Goal: Information Seeking & Learning: Learn about a topic

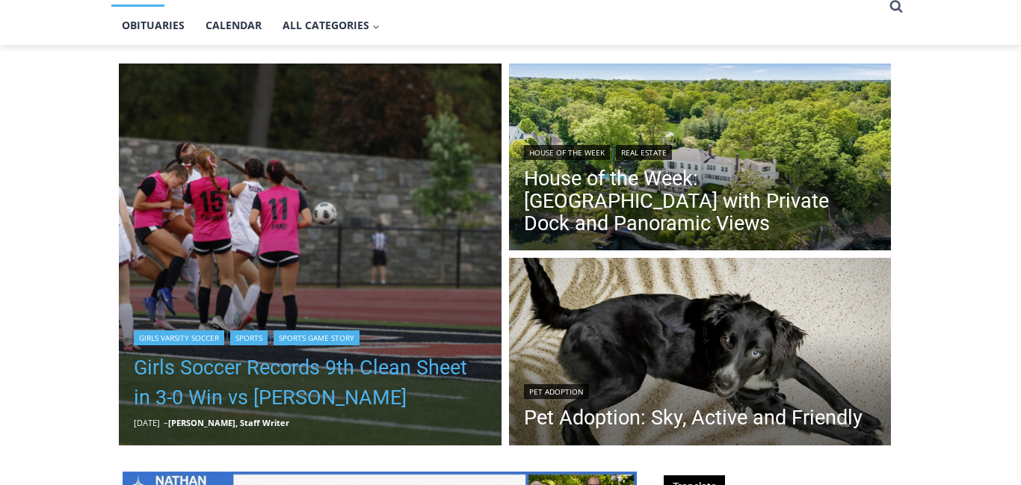
click at [355, 371] on link "Girls Soccer Records 9th Clean Sheet in 3-0 Win vs Harrison" at bounding box center [310, 383] width 353 height 60
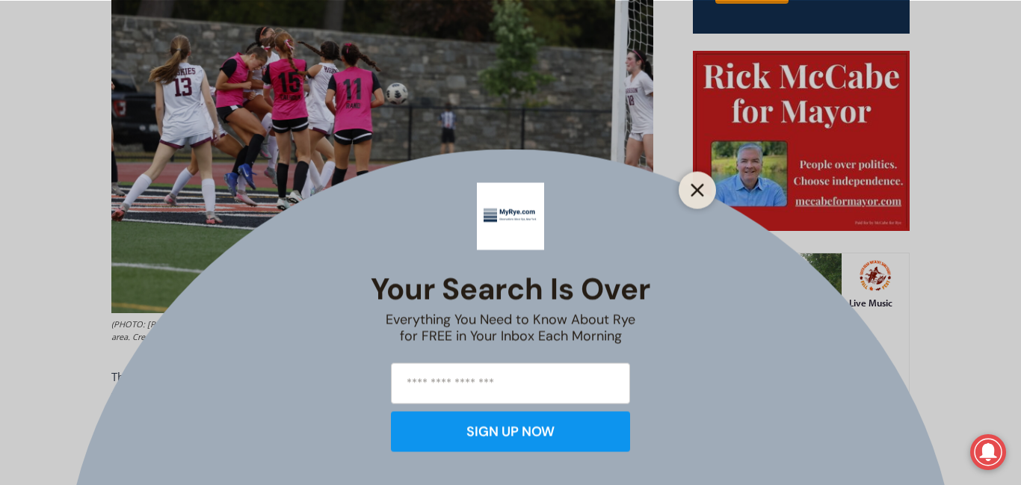
click at [693, 193] on line "Close" at bounding box center [697, 190] width 10 height 10
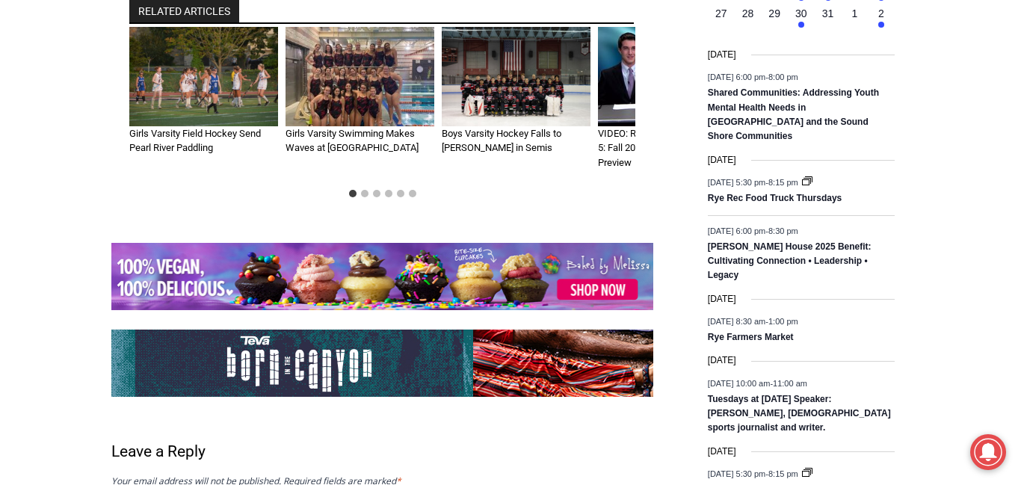
scroll to position [2109, 0]
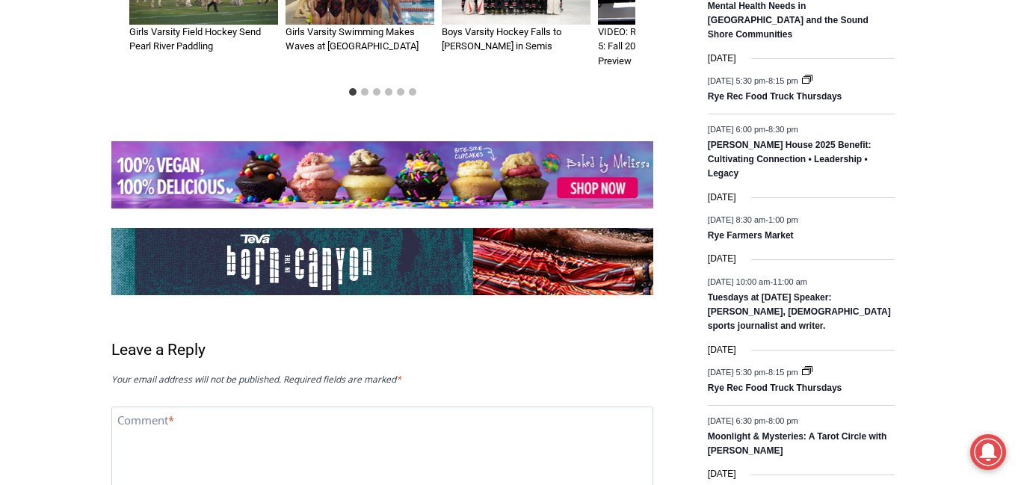
click at [262, 248] on img at bounding box center [473, 260] width 725 height 67
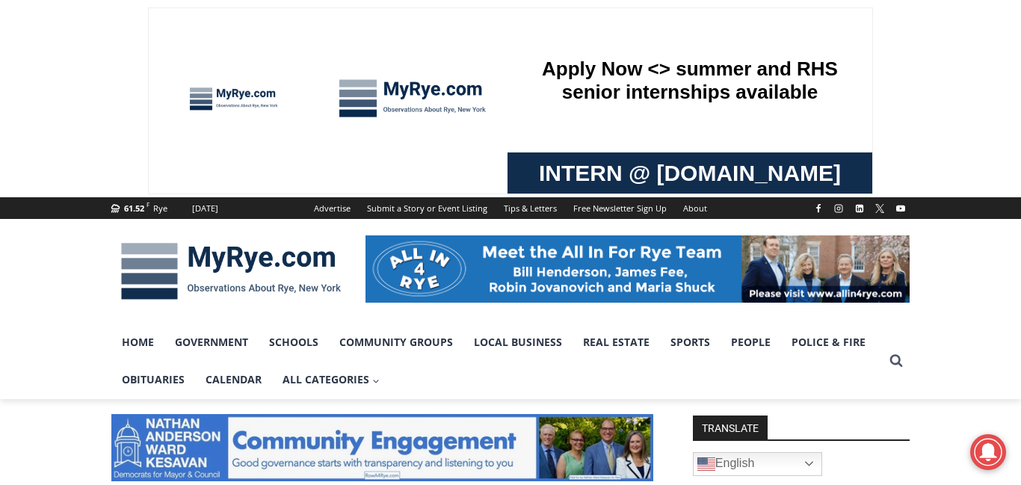
scroll to position [594, 0]
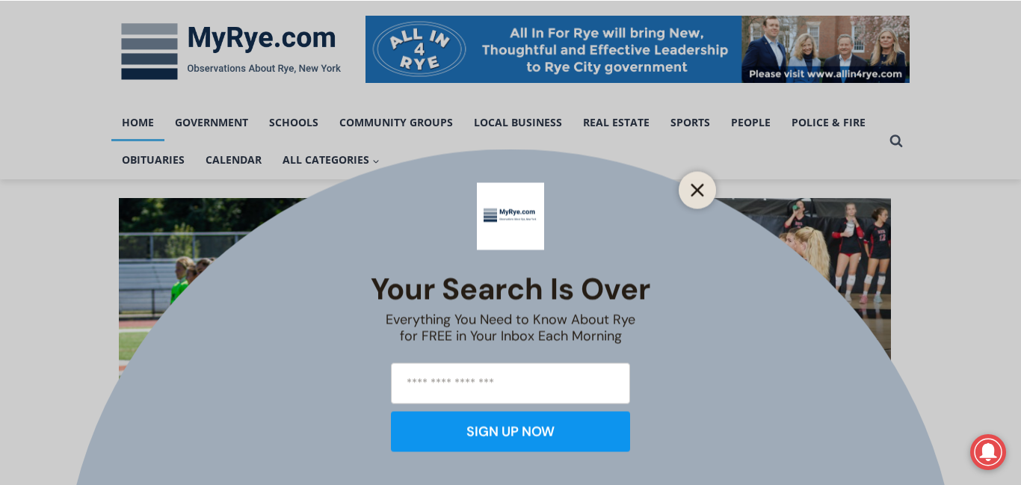
click at [692, 189] on icon "Close" at bounding box center [697, 189] width 13 height 13
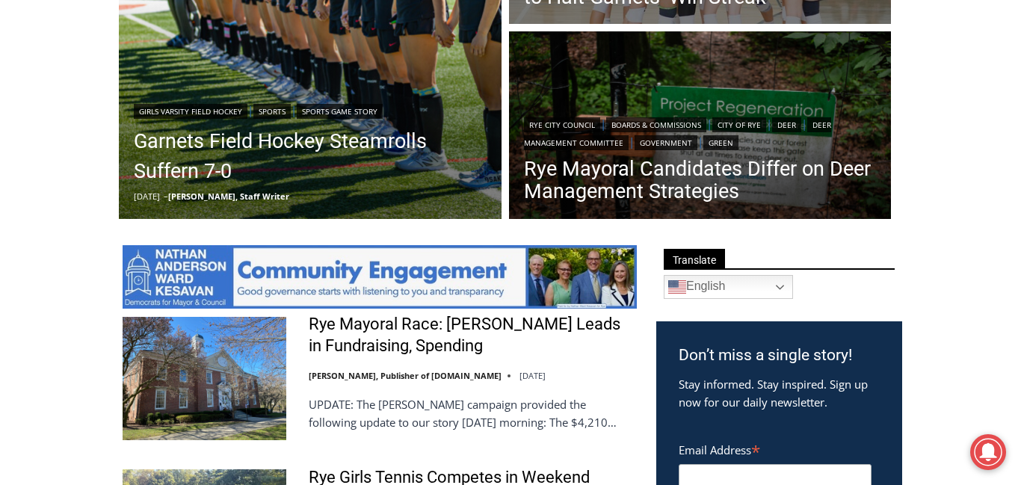
scroll to position [589, 0]
